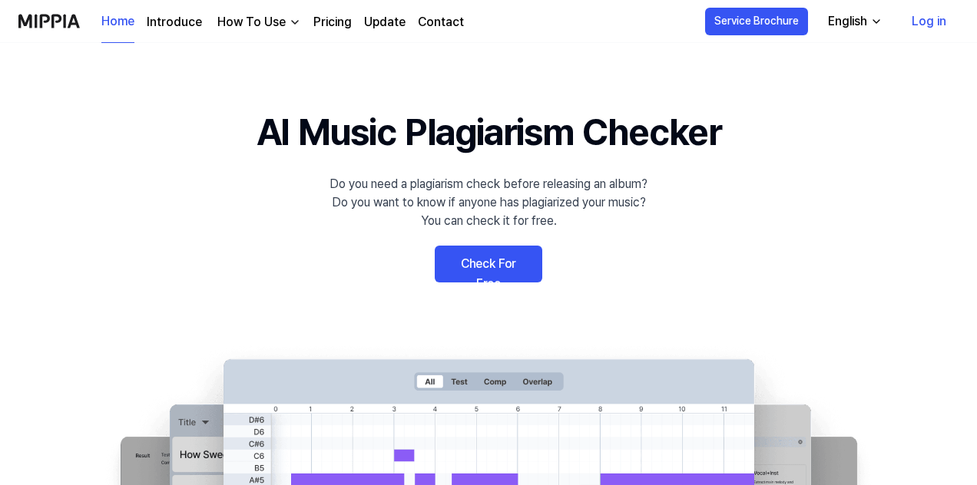
click at [878, 30] on button "English" at bounding box center [854, 21] width 76 height 31
click at [934, 12] on link "Log in" at bounding box center [928, 21] width 59 height 43
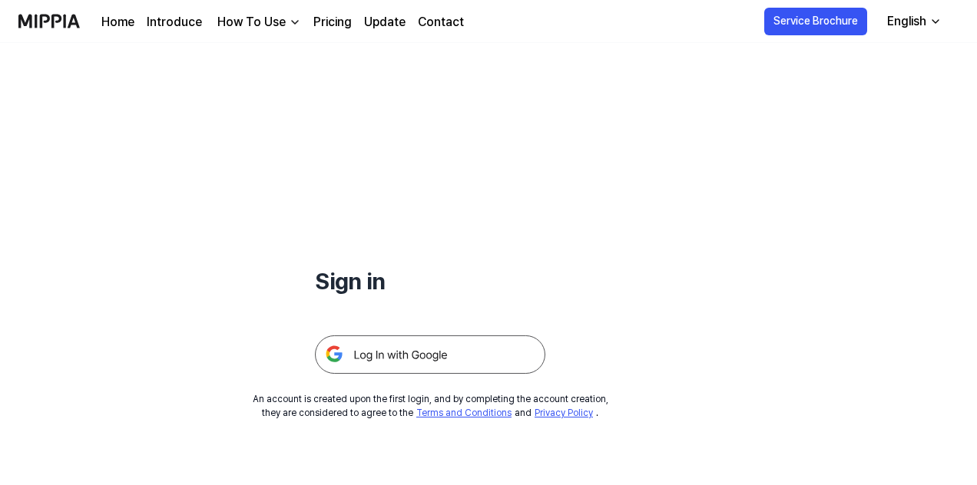
click at [367, 356] on img at bounding box center [430, 355] width 230 height 38
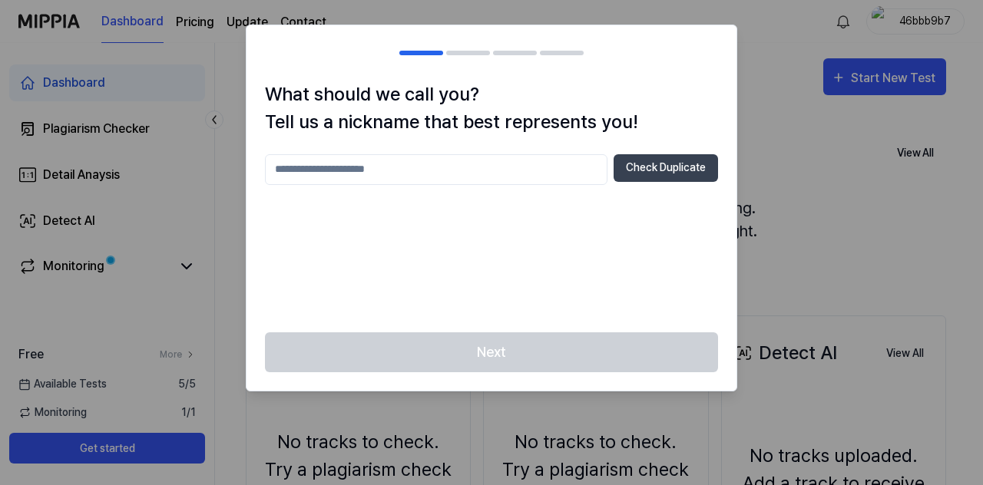
click at [432, 164] on input "text" at bounding box center [436, 169] width 343 height 31
type input "********"
click at [642, 164] on button "Check Duplicate" at bounding box center [666, 168] width 104 height 28
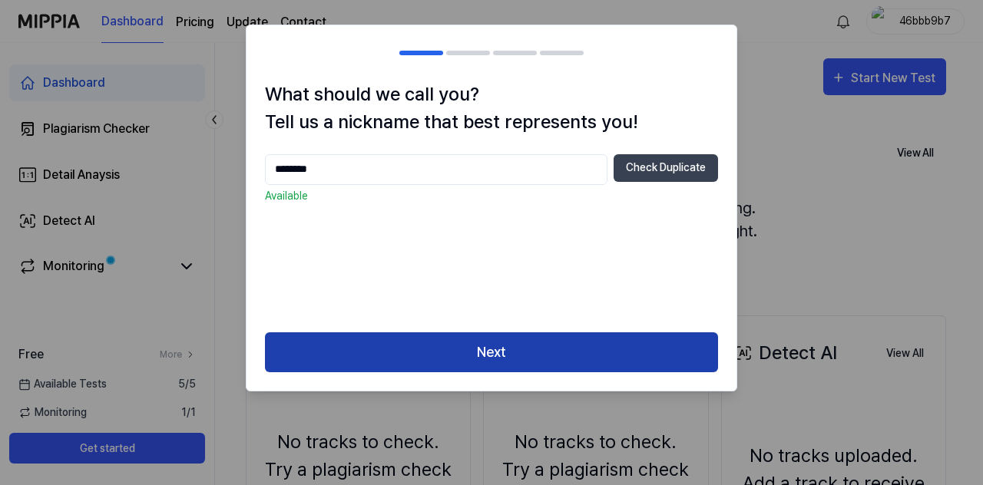
click at [527, 345] on button "Next" at bounding box center [491, 353] width 453 height 41
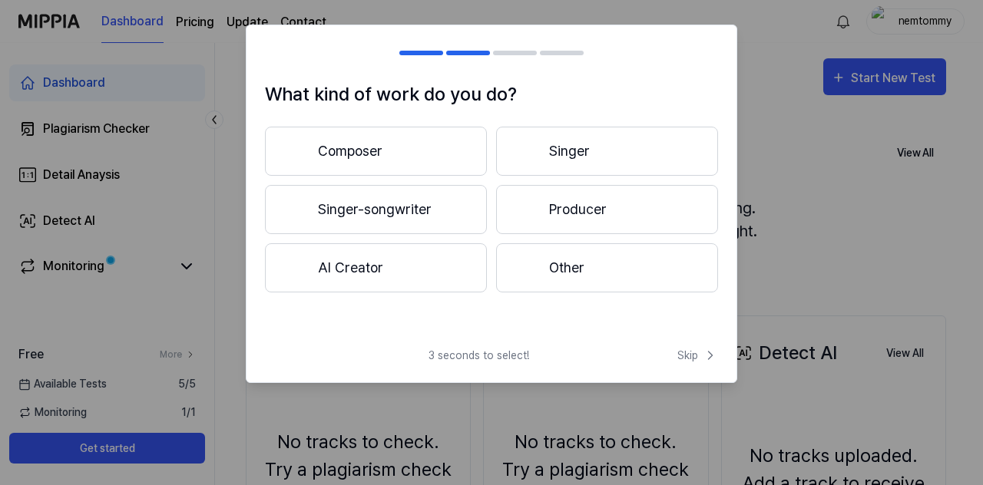
click at [350, 254] on button "AI Creator" at bounding box center [376, 267] width 222 height 49
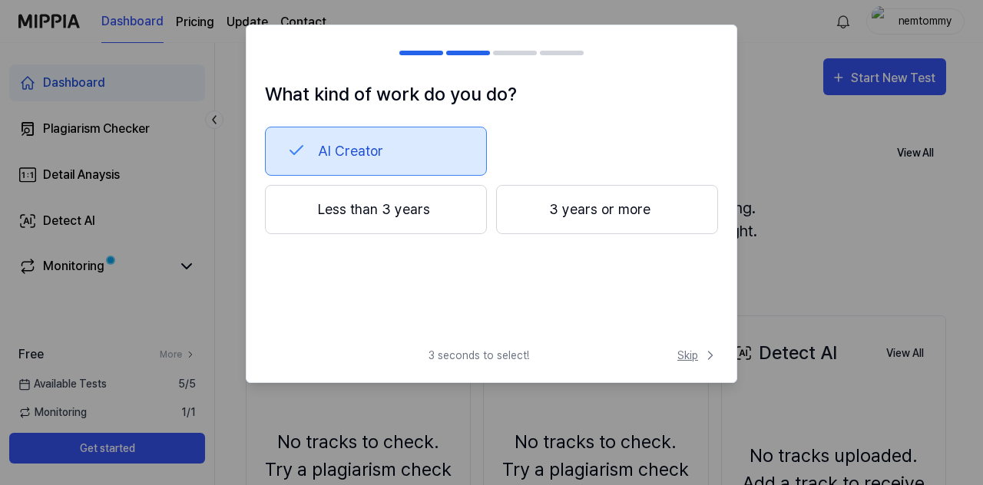
click at [687, 349] on span "Skip" at bounding box center [697, 356] width 41 height 16
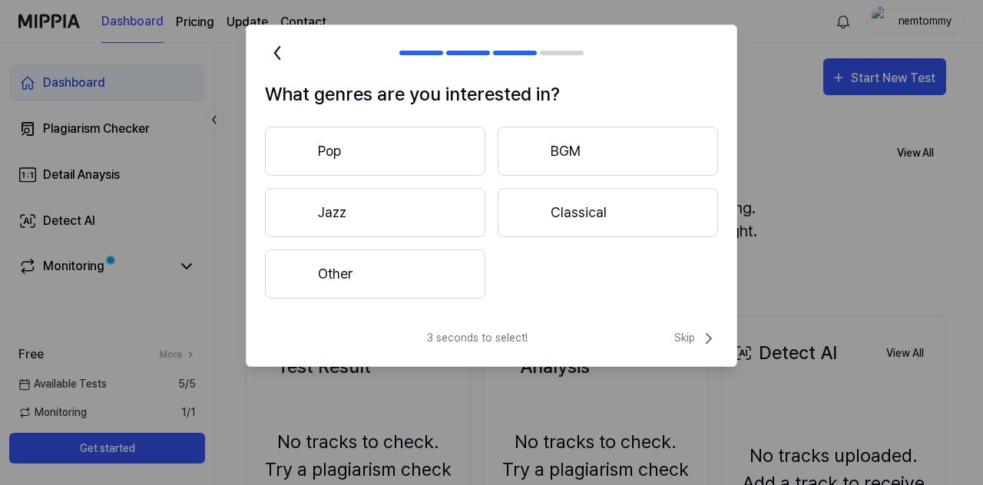
click at [370, 275] on button "Other" at bounding box center [375, 274] width 220 height 49
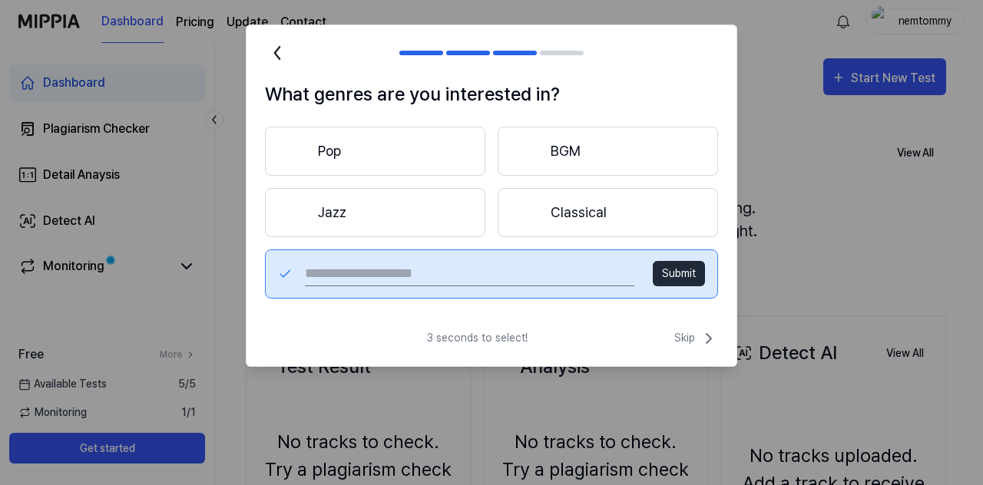
click at [387, 283] on input "text" at bounding box center [469, 274] width 329 height 25
type input "****"
click at [668, 274] on button "Submit" at bounding box center [679, 273] width 52 height 25
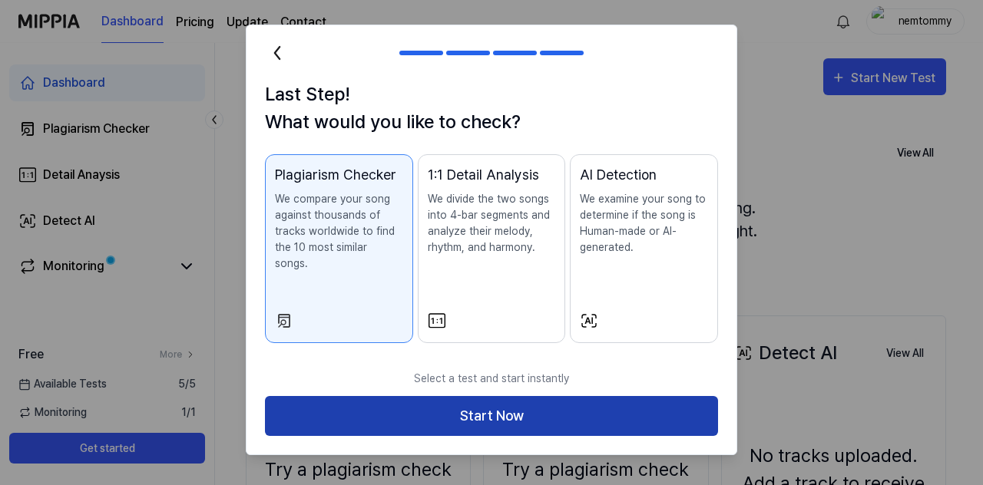
click at [492, 402] on button "Start Now" at bounding box center [491, 416] width 453 height 41
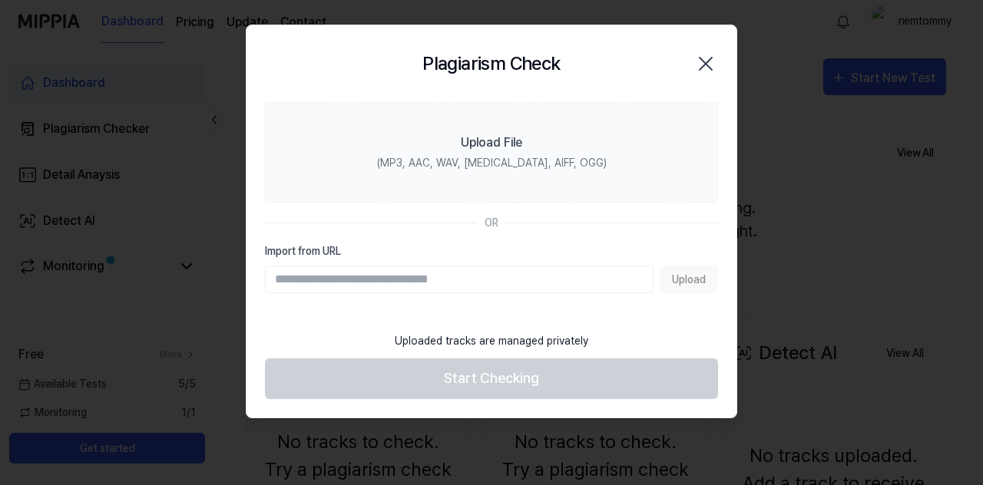
click at [682, 277] on div "Upload" at bounding box center [491, 280] width 453 height 28
click at [515, 379] on footer "Uploaded tracks are managed privately Start Checking" at bounding box center [491, 361] width 453 height 75
click at [713, 60] on icon "button" at bounding box center [706, 63] width 25 height 25
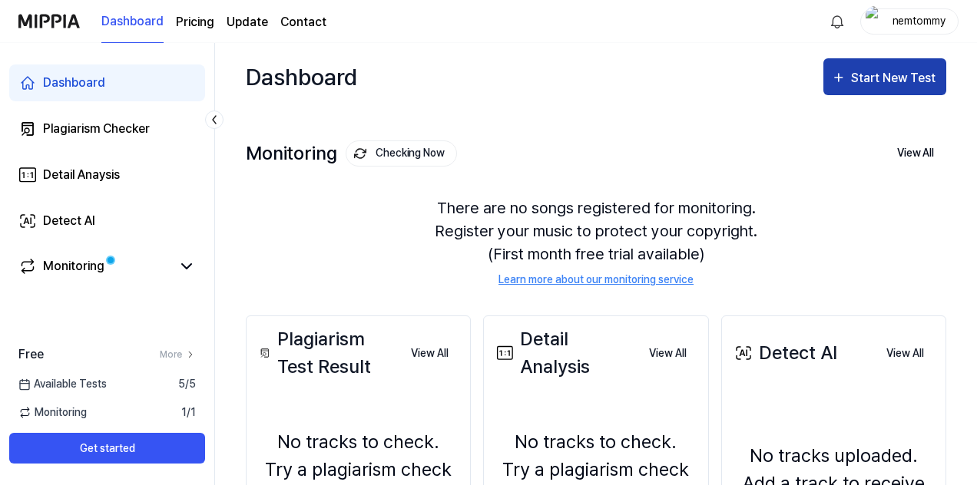
click at [906, 78] on div "Start New Test" at bounding box center [895, 78] width 88 height 20
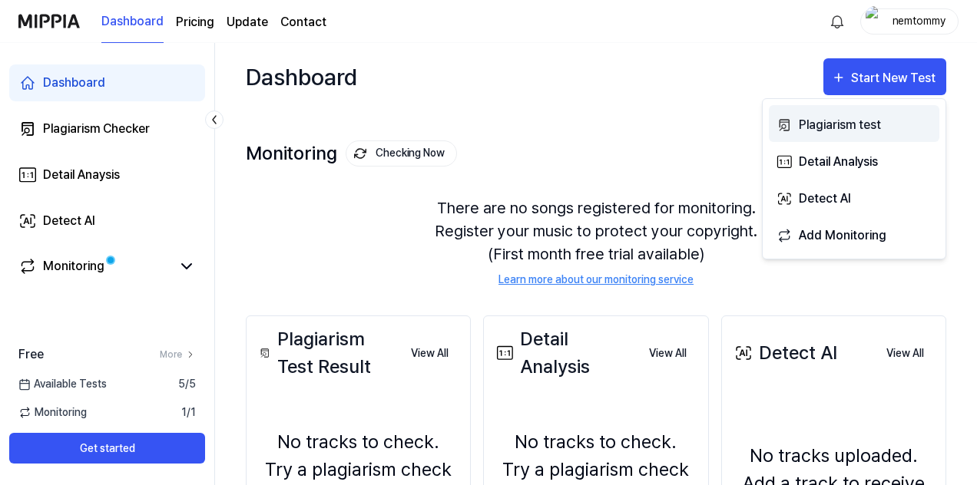
click at [896, 118] on div "Plagiarism test" at bounding box center [866, 125] width 134 height 20
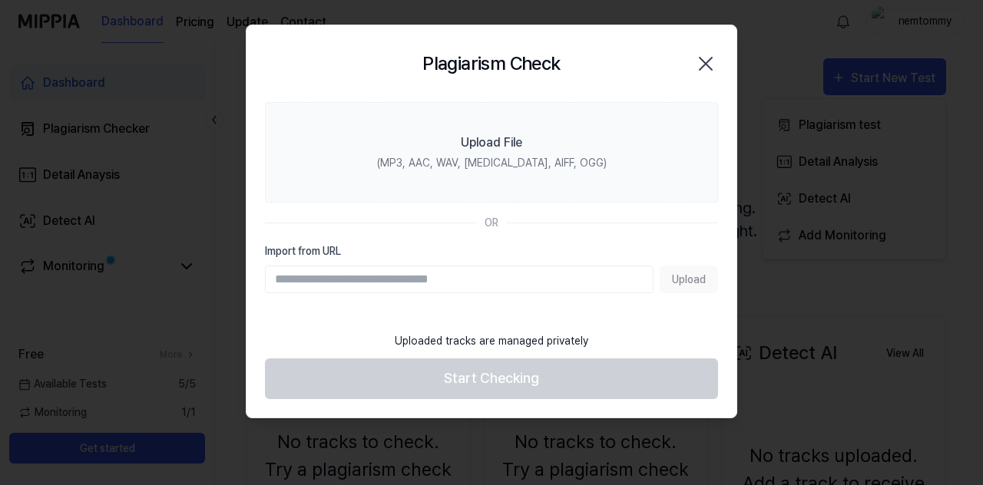
click at [694, 276] on div "Upload" at bounding box center [491, 280] width 453 height 28
click at [490, 382] on footer "Uploaded tracks are managed privately Start Checking" at bounding box center [491, 361] width 453 height 75
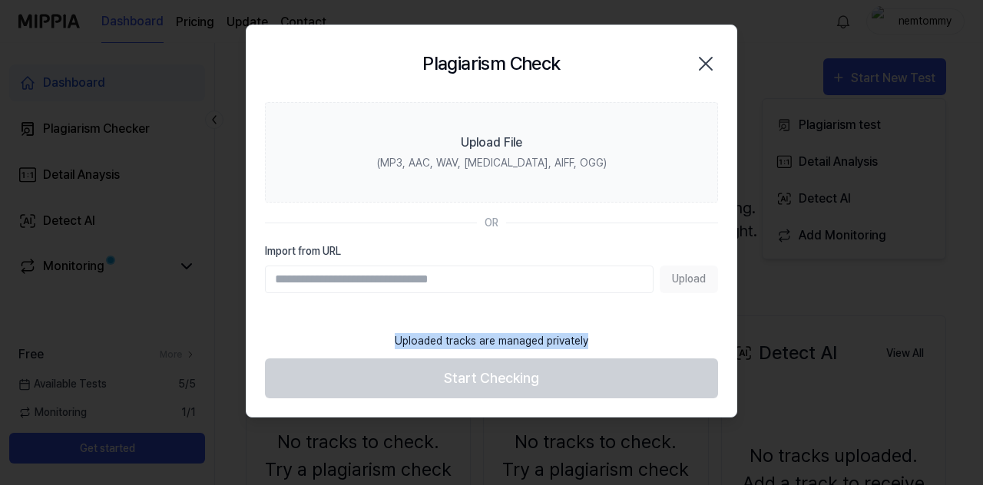
drag, startPoint x: 594, startPoint y: 342, endPoint x: 391, endPoint y: 351, distance: 203.7
click at [391, 351] on div "Uploaded tracks are managed privately" at bounding box center [492, 341] width 212 height 35
copy div "Uploaded tracks are managed privately"
click at [495, 379] on footer "Uploaded tracks are managed privately Start Checking" at bounding box center [491, 361] width 453 height 75
click at [677, 286] on div "Upload" at bounding box center [491, 280] width 453 height 28
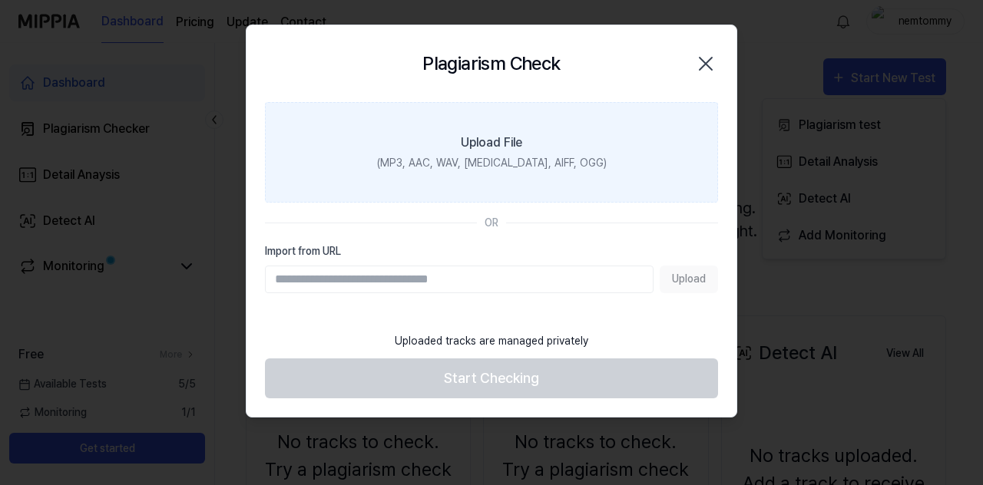
click at [550, 152] on label "Upload File (MP3, AAC, WAV, [MEDICAL_DATA], AIFF, OGG)" at bounding box center [491, 152] width 453 height 101
click at [0, 0] on input "Upload File (MP3, AAC, WAV, [MEDICAL_DATA], AIFF, OGG)" at bounding box center [0, 0] width 0 height 0
click at [504, 164] on div "(MP3, AAC, WAV, [MEDICAL_DATA], AIFF, OGG)" at bounding box center [492, 163] width 230 height 16
click at [0, 0] on input "Upload File (MP3, AAC, WAV, [MEDICAL_DATA], AIFF, OGG)" at bounding box center [0, 0] width 0 height 0
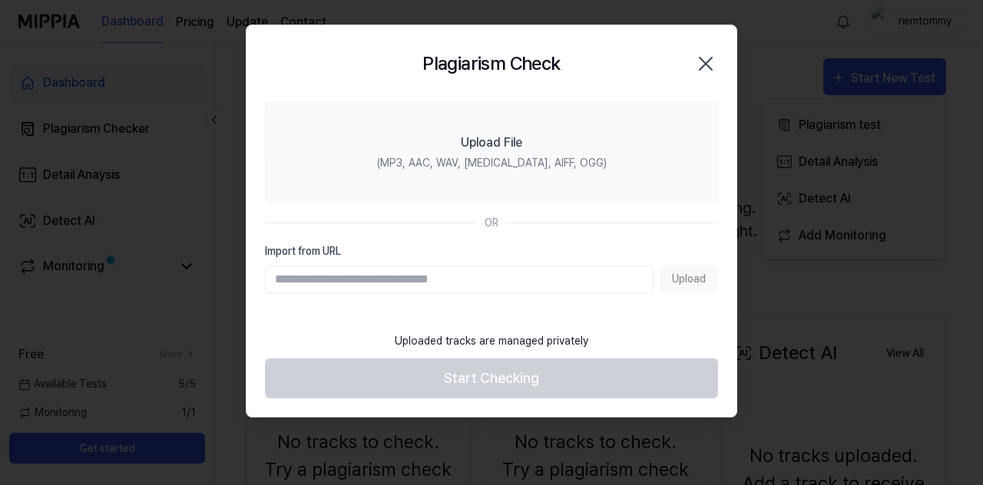
click at [717, 67] on icon "button" at bounding box center [706, 63] width 25 height 25
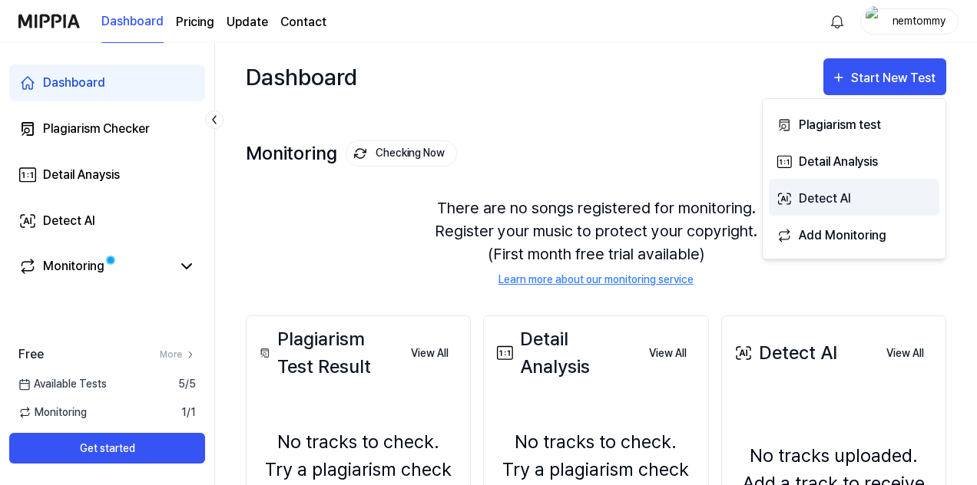
click at [828, 205] on div "Detect AI" at bounding box center [866, 199] width 134 height 20
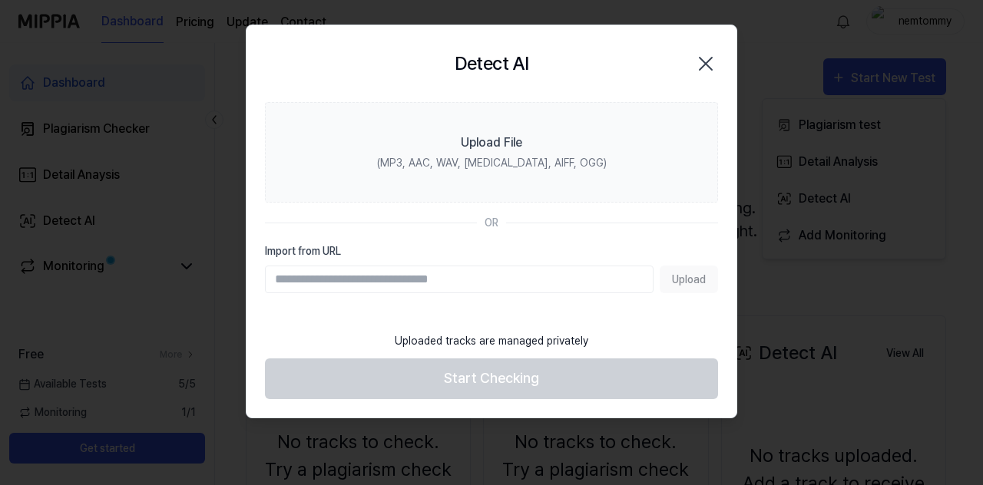
click at [701, 61] on icon "button" at bounding box center [706, 63] width 25 height 25
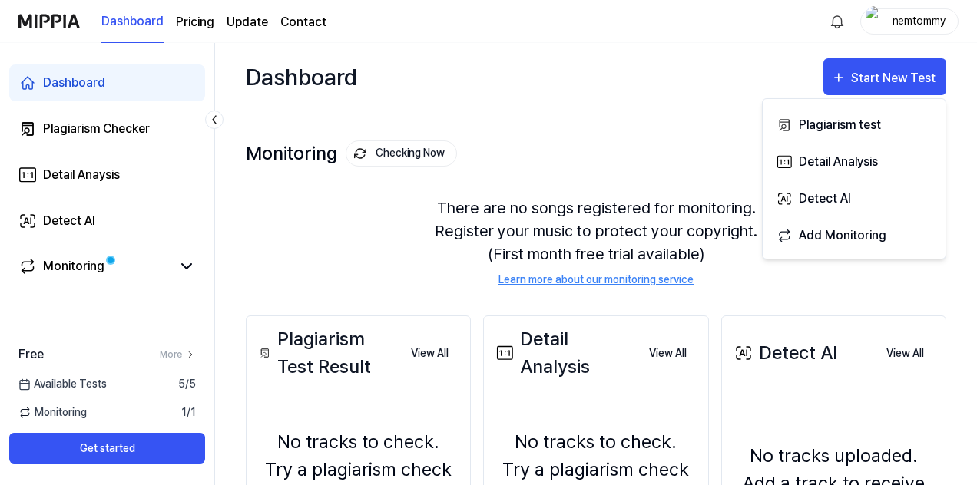
click at [916, 25] on div "nemtommy" at bounding box center [919, 20] width 60 height 17
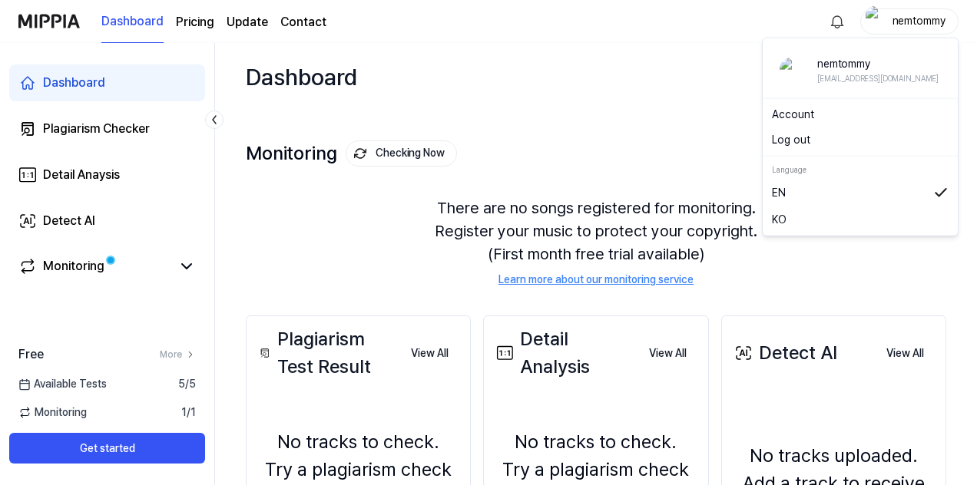
click at [819, 142] on button "Log out" at bounding box center [860, 140] width 177 height 16
